Goal: Check status: Check status

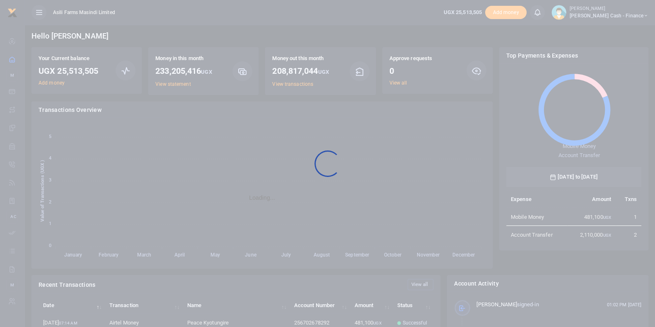
scroll to position [108, 127]
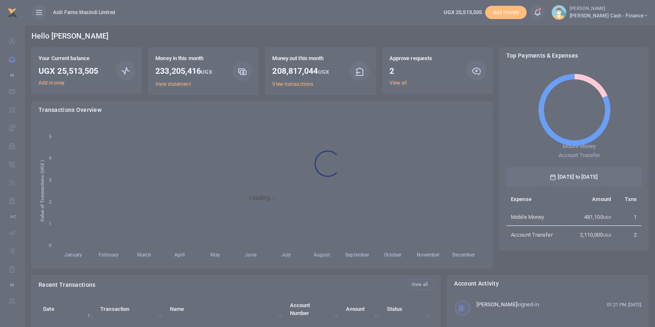
click at [404, 83] on div at bounding box center [327, 163] width 655 height 327
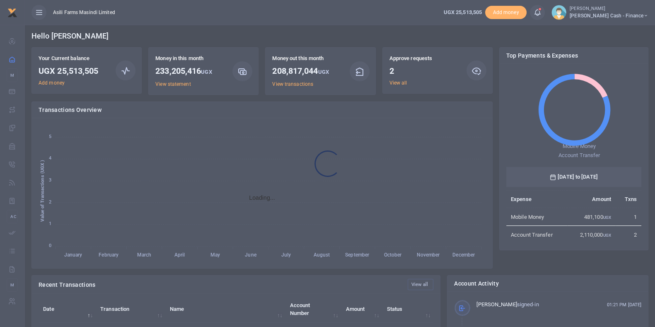
click at [403, 83] on div at bounding box center [327, 163] width 655 height 327
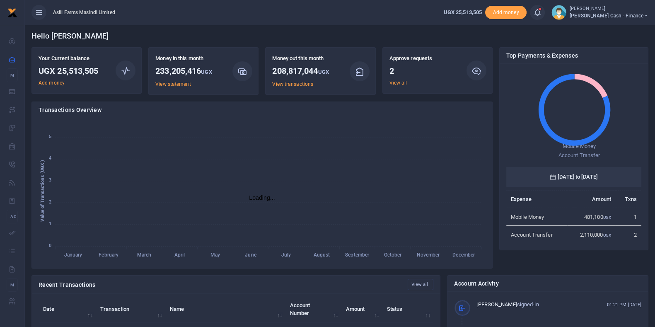
click at [403, 83] on link "View all" at bounding box center [398, 83] width 18 height 6
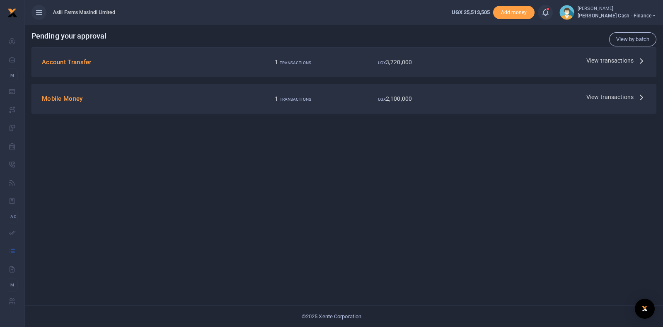
click at [309, 65] on label "1 TRANSACTIONS" at bounding box center [293, 62] width 36 height 9
click at [306, 62] on small "TRANSACTIONS" at bounding box center [295, 62] width 31 height 5
click at [611, 57] on span "View transactions" at bounding box center [609, 60] width 47 height 9
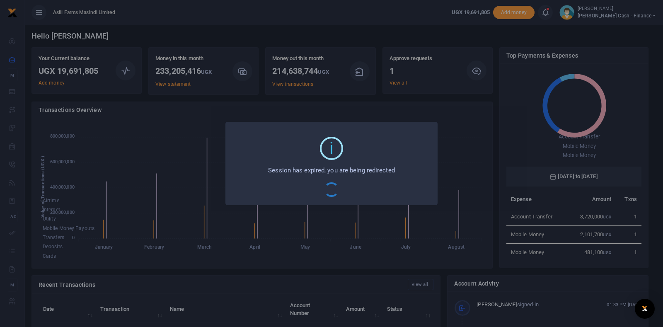
scroll to position [8, 8]
